Goal: Check status

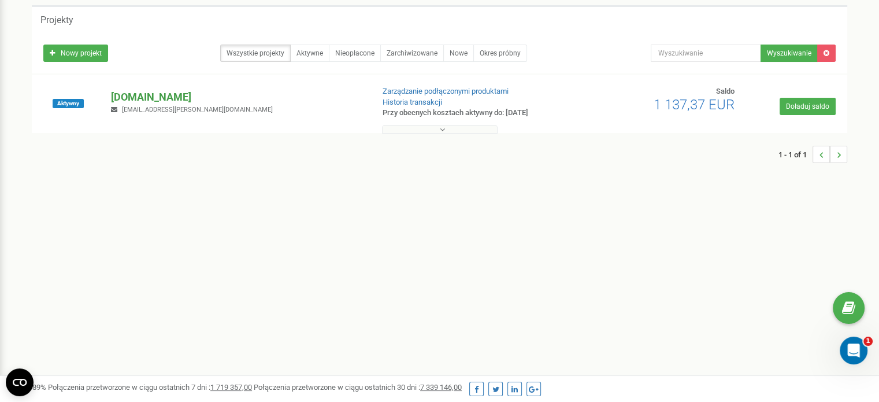
click at [142, 95] on p "[DOMAIN_NAME]" at bounding box center [237, 97] width 253 height 15
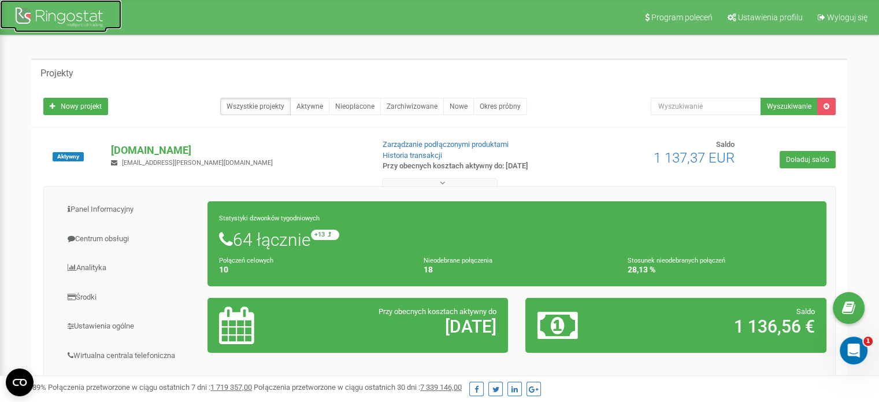
click at [58, 12] on div at bounding box center [60, 19] width 92 height 28
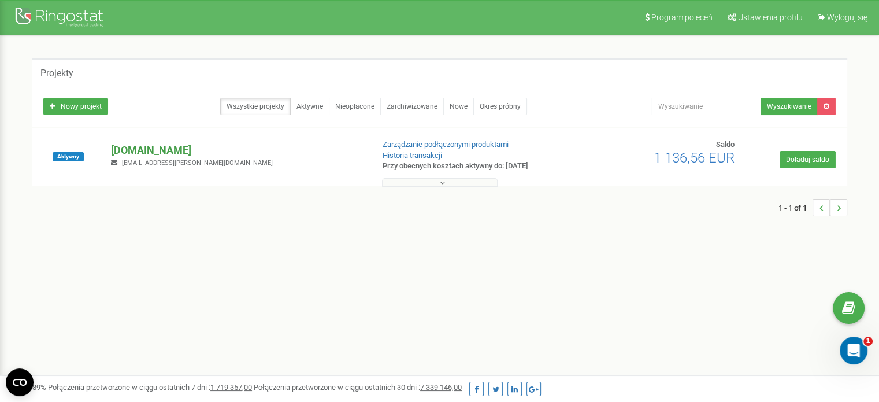
click at [158, 149] on p "[DOMAIN_NAME]" at bounding box center [237, 150] width 253 height 15
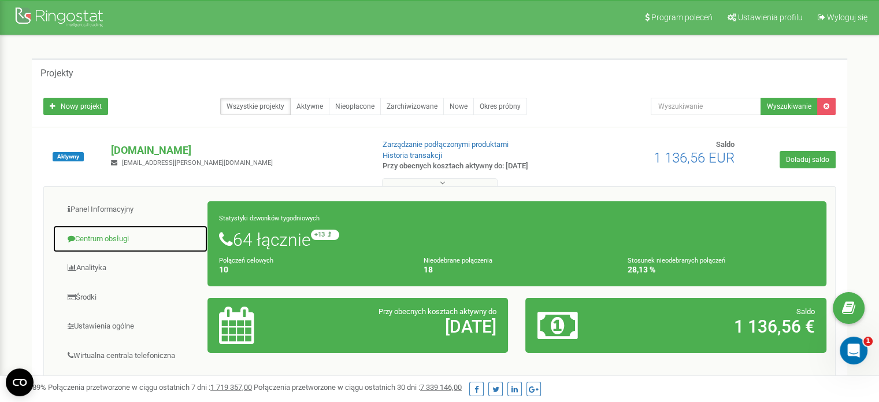
click at [102, 234] on link "Centrum obsługi" at bounding box center [130, 239] width 155 height 28
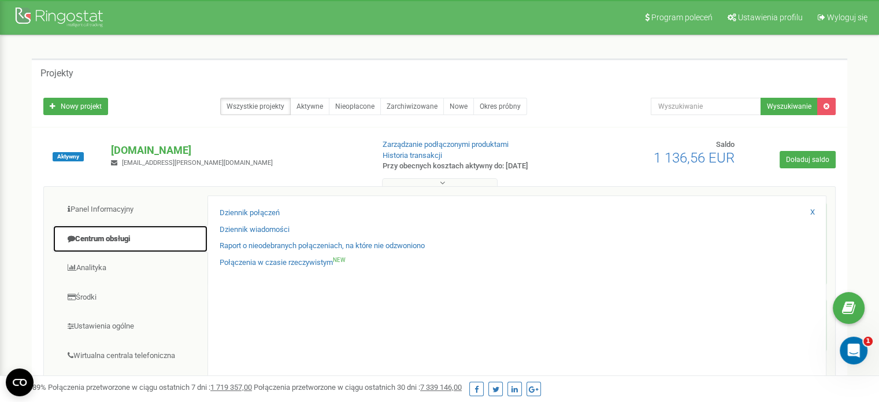
scroll to position [55, 0]
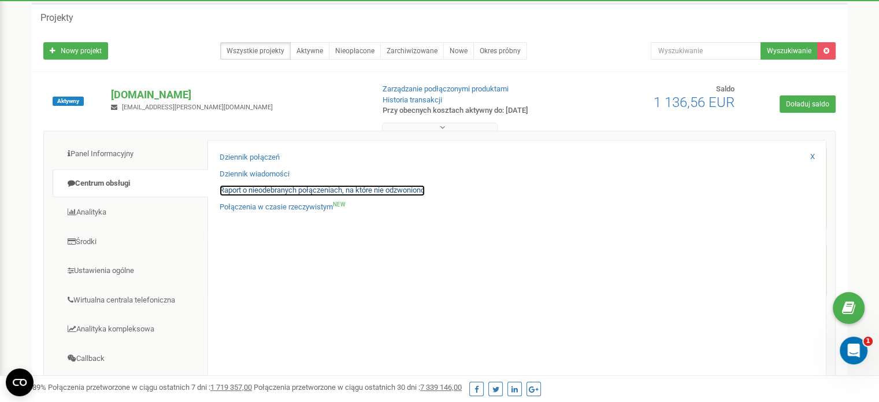
click at [351, 189] on link "Raport o nieodebranych połączeniach, na które nie odzwoniono" at bounding box center [322, 190] width 205 height 11
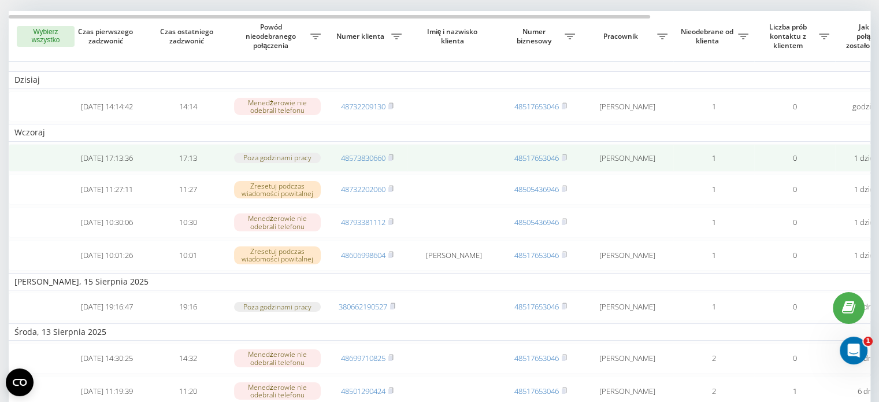
scroll to position [69, 0]
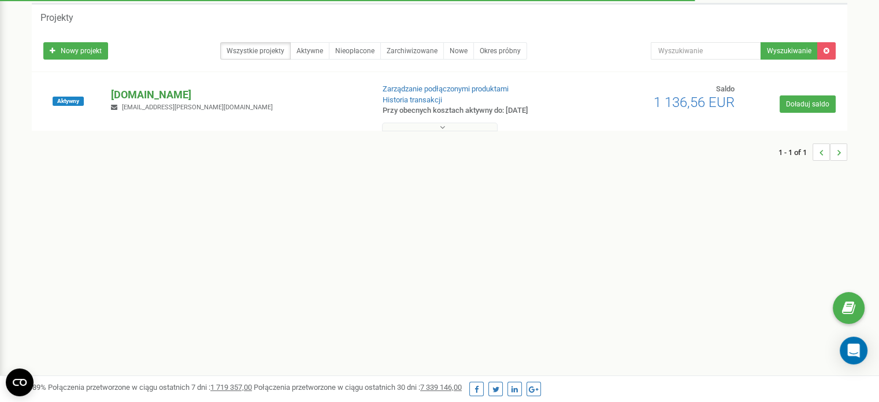
click at [161, 99] on p "[DOMAIN_NAME]" at bounding box center [237, 94] width 253 height 15
